Goal: Task Accomplishment & Management: Manage account settings

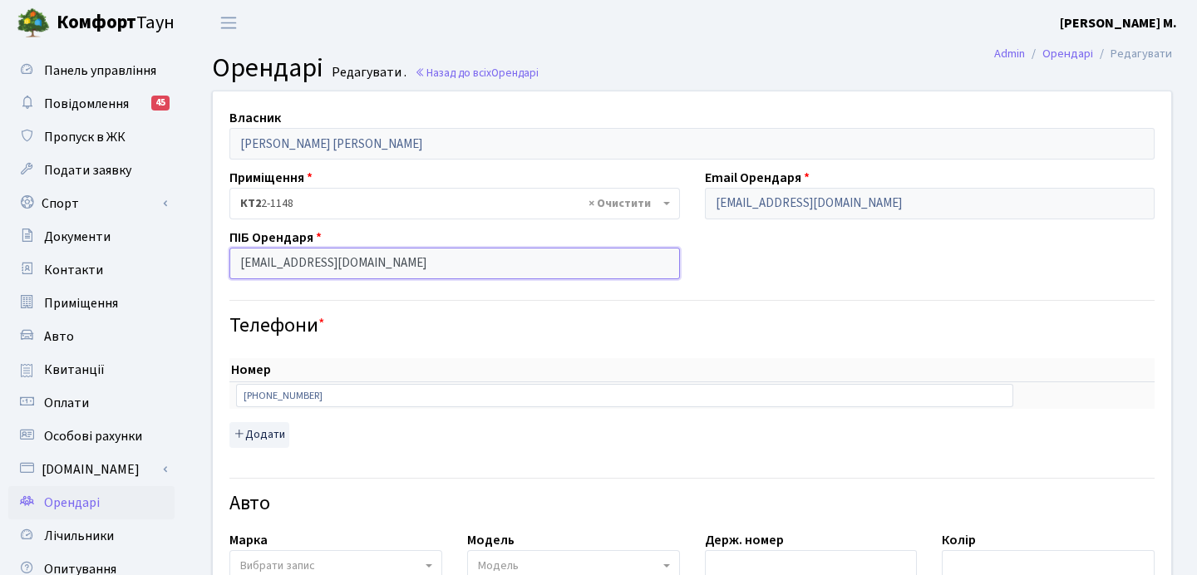
click at [402, 260] on input "[EMAIL_ADDRESS][DOMAIN_NAME]" at bounding box center [455, 264] width 451 height 32
click at [386, 261] on input "[EMAIL_ADDRESS][DOMAIN_NAME]" at bounding box center [455, 264] width 451 height 32
click at [394, 259] on input "[EMAIL_ADDRESS][DOMAIN_NAME]" at bounding box center [455, 264] width 451 height 32
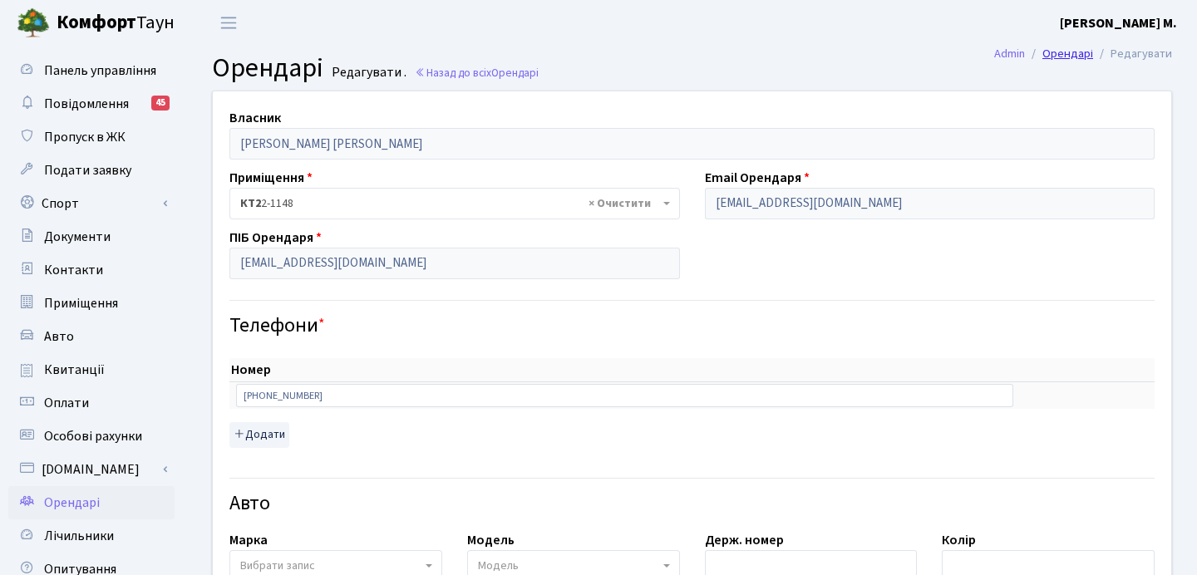
click at [1069, 56] on link "Орендарі" at bounding box center [1068, 53] width 51 height 17
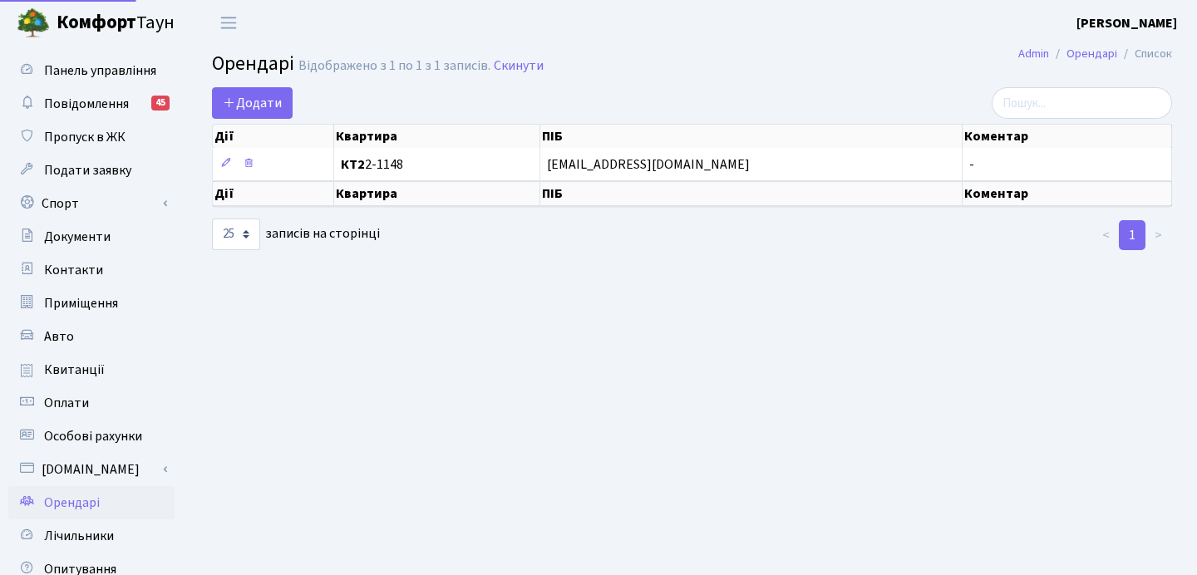
select select "25"
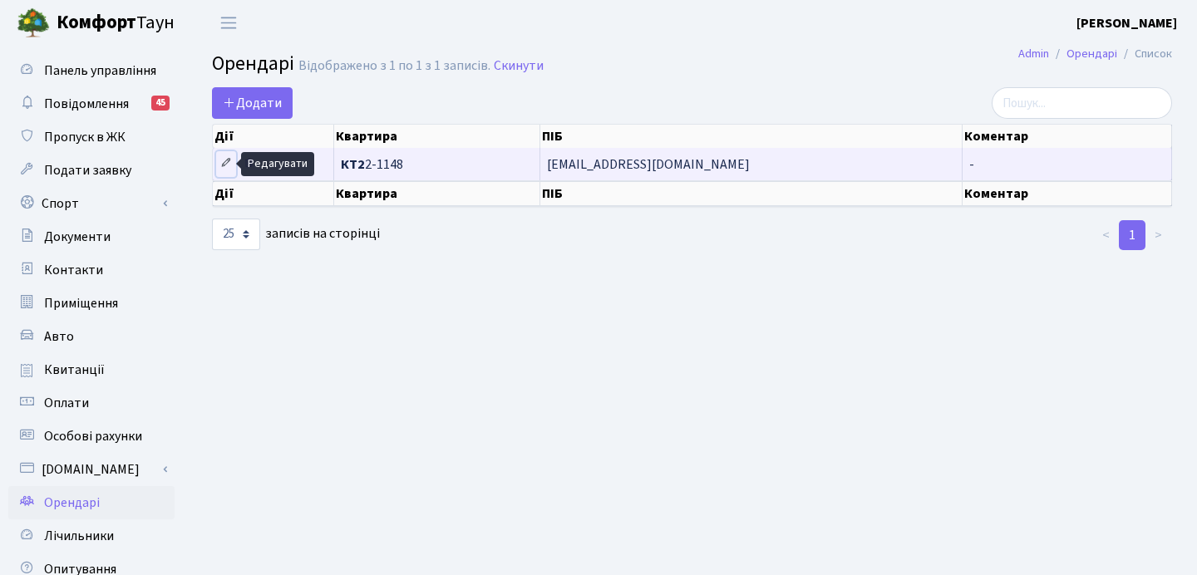
click at [226, 165] on icon at bounding box center [226, 163] width 12 height 12
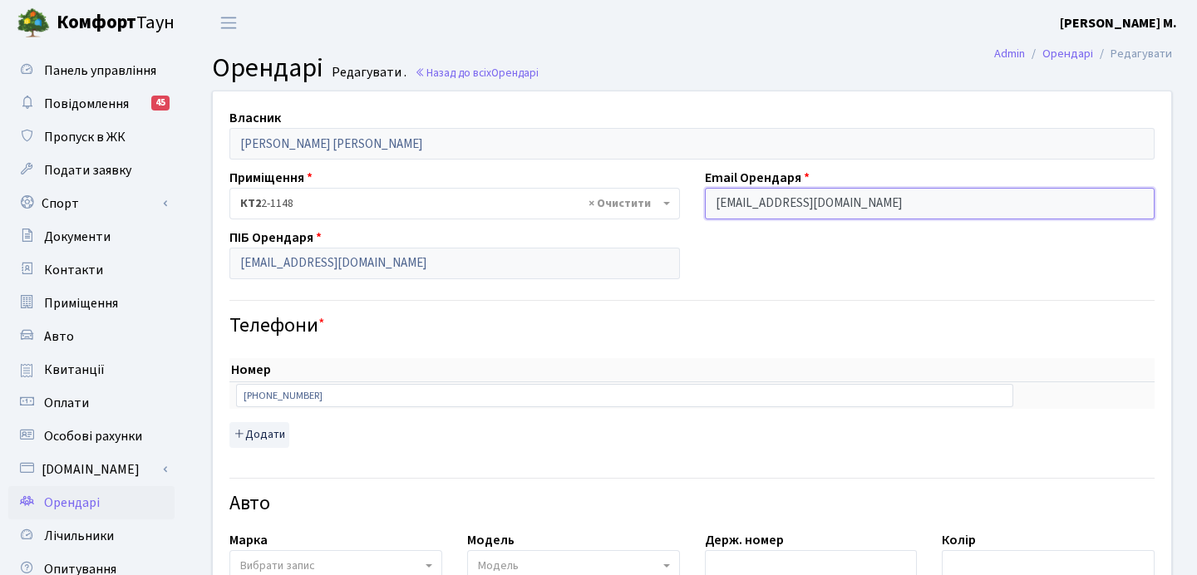
click at [868, 204] on input "[EMAIL_ADDRESS][DOMAIN_NAME]" at bounding box center [930, 204] width 451 height 32
click at [871, 203] on input "[EMAIL_ADDRESS][DOMAIN_NAME]" at bounding box center [930, 204] width 451 height 32
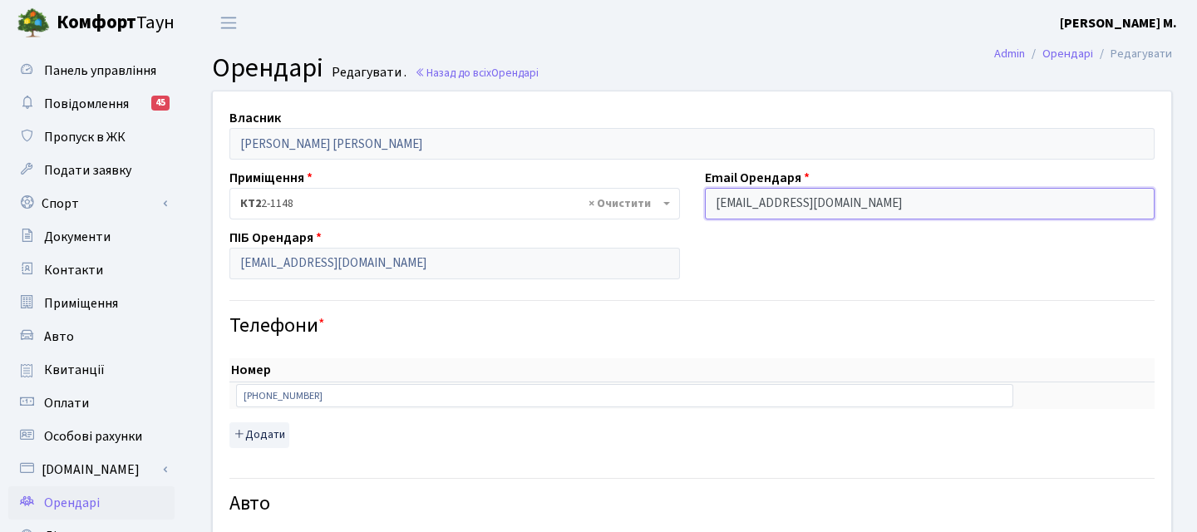
click at [871, 204] on input "[EMAIL_ADDRESS][DOMAIN_NAME]" at bounding box center [930, 204] width 451 height 32
click at [865, 205] on input "[EMAIL_ADDRESS][DOMAIN_NAME]" at bounding box center [930, 204] width 451 height 32
click at [859, 203] on input "[EMAIL_ADDRESS][DOMAIN_NAME]" at bounding box center [930, 204] width 451 height 32
click at [873, 205] on input "[EMAIL_ADDRESS][DOMAIN_NAME]" at bounding box center [930, 204] width 451 height 32
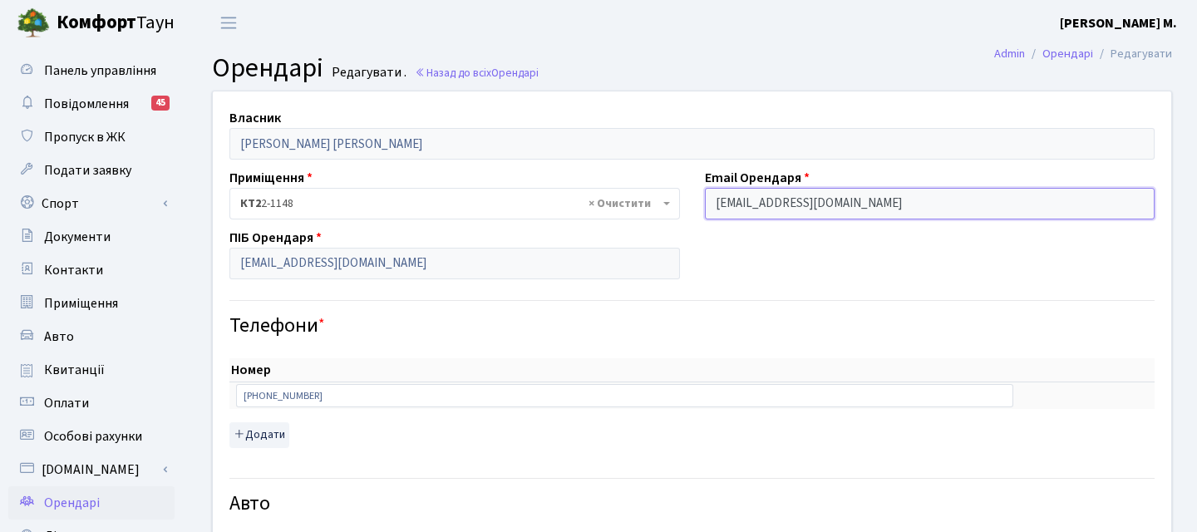
click at [873, 205] on input "[EMAIL_ADDRESS][DOMAIN_NAME]" at bounding box center [930, 204] width 451 height 32
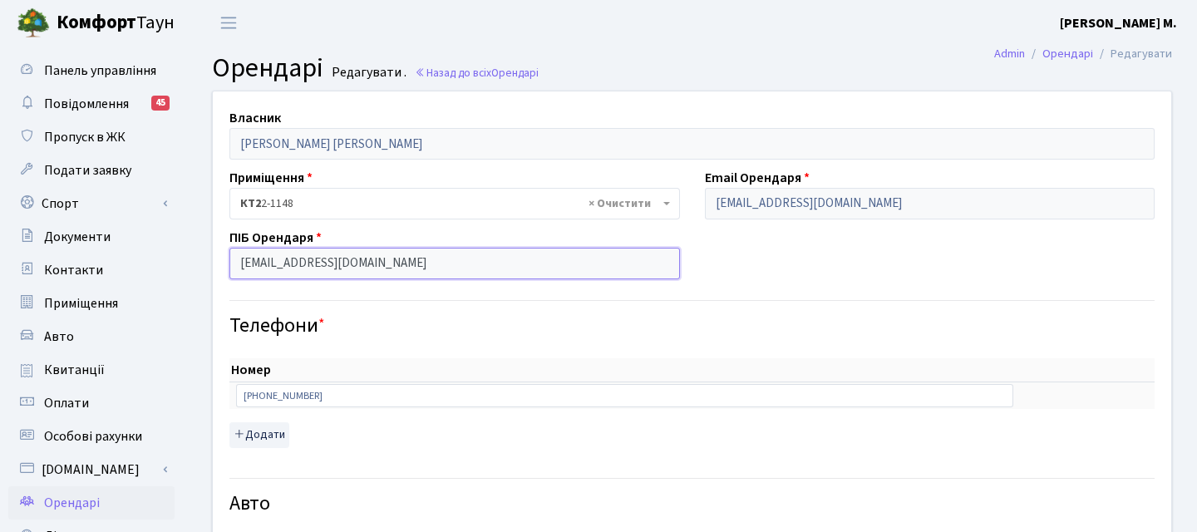
click at [567, 266] on input "[EMAIL_ADDRESS][DOMAIN_NAME]" at bounding box center [455, 264] width 451 height 32
